Goal: Navigation & Orientation: Understand site structure

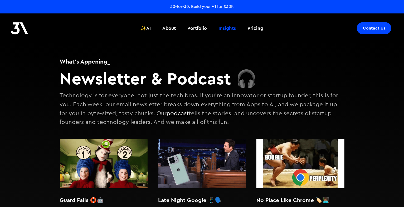
scroll to position [11, 0]
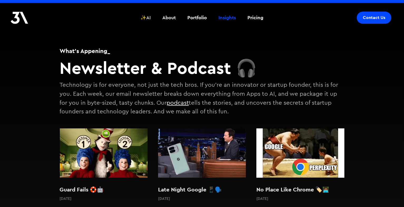
click at [149, 18] on div "✨AI" at bounding box center [146, 17] width 10 height 7
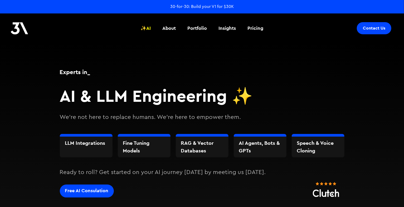
click at [23, 29] on img at bounding box center [20, 28] width 18 height 12
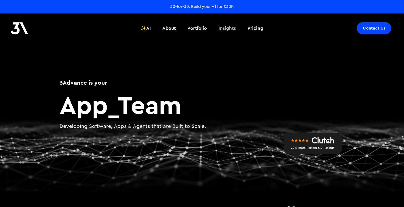
click at [227, 29] on div "Insights" at bounding box center [227, 28] width 17 height 7
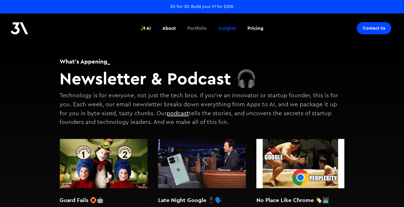
click at [200, 30] on div "Portfolio" at bounding box center [197, 28] width 19 height 7
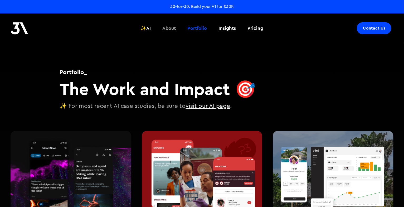
click at [172, 28] on div "About" at bounding box center [169, 28] width 13 height 7
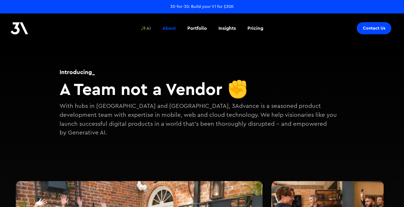
click at [148, 28] on div "✨AI" at bounding box center [146, 28] width 10 height 7
